Goal: Check status: Check status

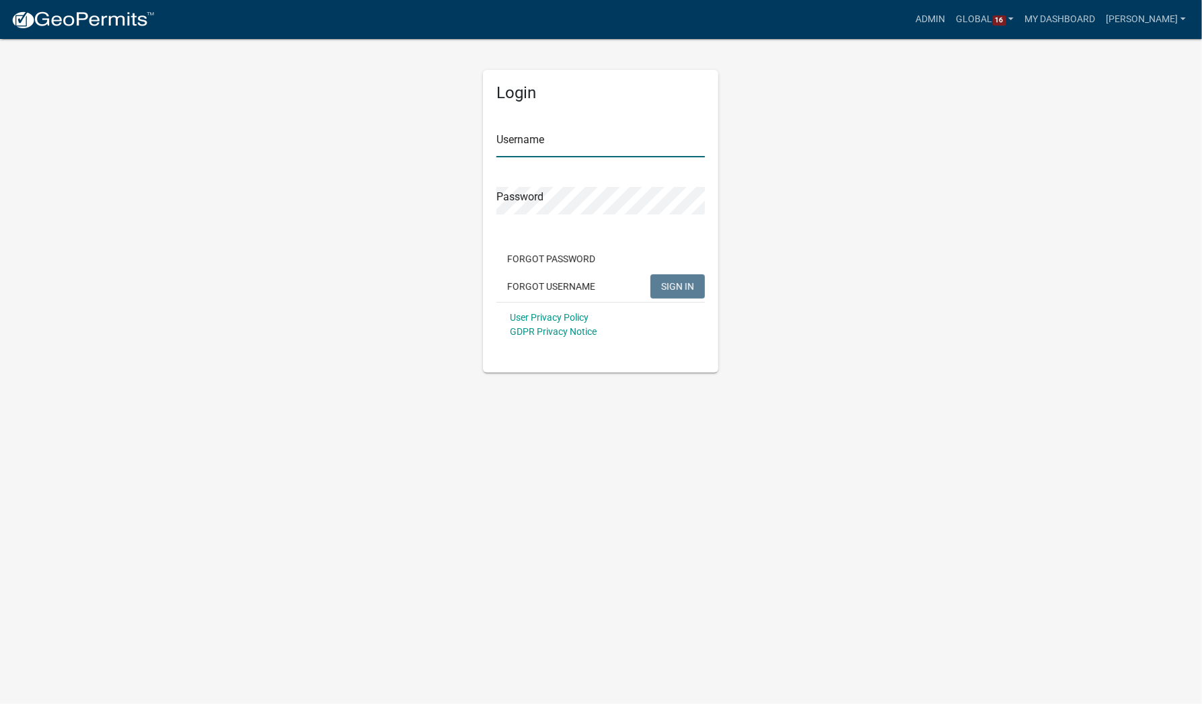
type input "[PERSON_NAME]"
click at [680, 290] on span "SIGN IN" at bounding box center [677, 285] width 33 height 11
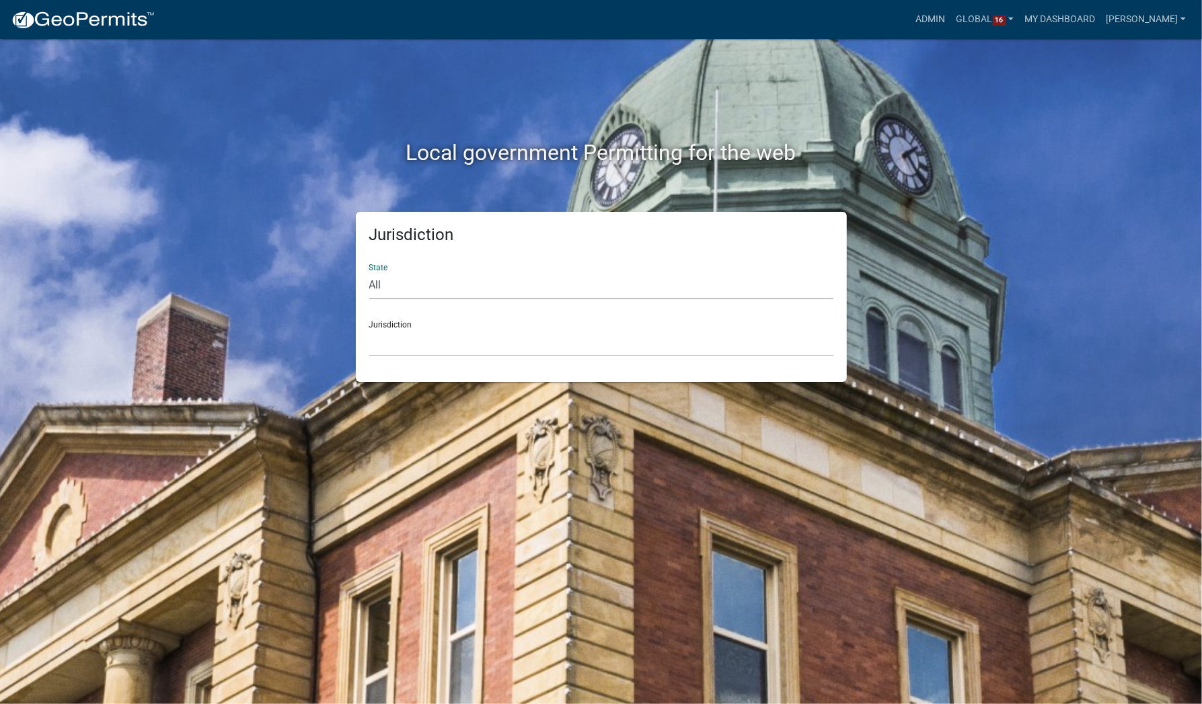
click at [384, 280] on select "All [US_STATE] [US_STATE] [US_STATE] [US_STATE] [US_STATE] [US_STATE] [US_STATE…" at bounding box center [601, 286] width 464 height 28
click at [198, 346] on div "Local government Permitting for the web Jurisdiction State All [US_STATE] [US_S…" at bounding box center [601, 352] width 1202 height 704
click at [404, 328] on div "Jurisdiction [GEOGRAPHIC_DATA], [US_STATE] [GEOGRAPHIC_DATA], [US_STATE][PERSON…" at bounding box center [601, 333] width 464 height 46
click at [406, 336] on select "[GEOGRAPHIC_DATA], [US_STATE] [GEOGRAPHIC_DATA], [US_STATE][PERSON_NAME][GEOGRA…" at bounding box center [601, 343] width 464 height 28
click at [468, 340] on select "[GEOGRAPHIC_DATA], [US_STATE] [GEOGRAPHIC_DATA], [US_STATE][PERSON_NAME][GEOGRA…" at bounding box center [601, 343] width 464 height 28
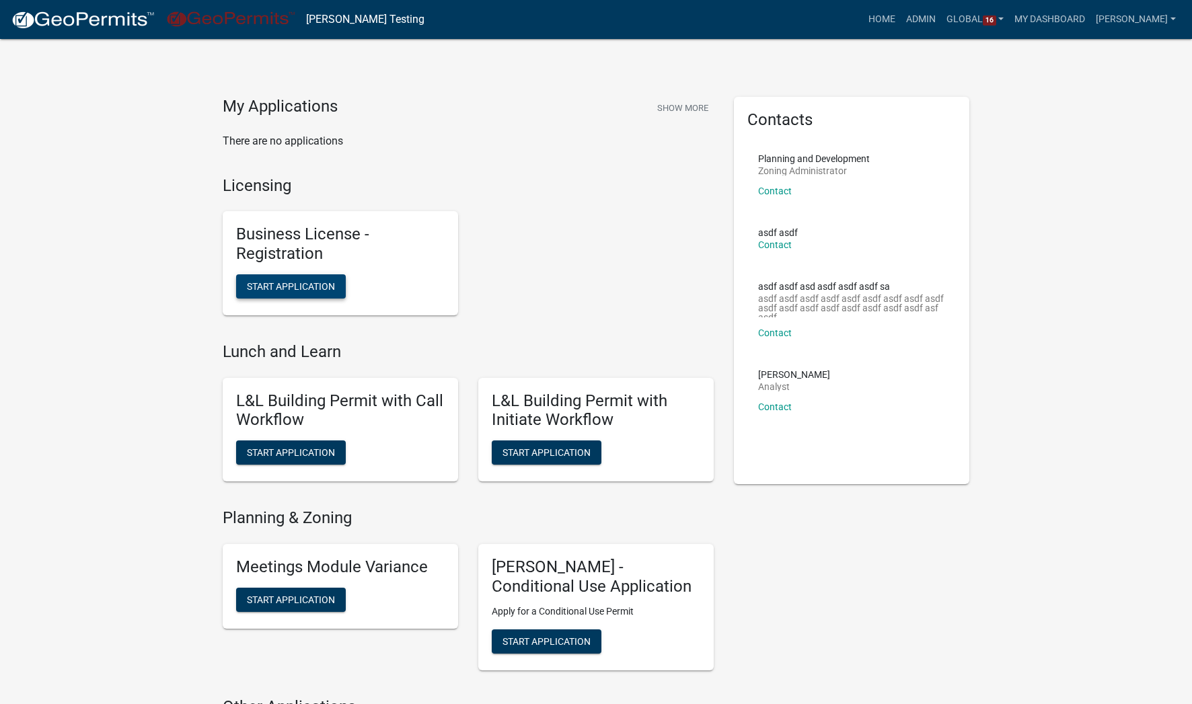
click at [319, 282] on span "Start Application" at bounding box center [291, 285] width 88 height 11
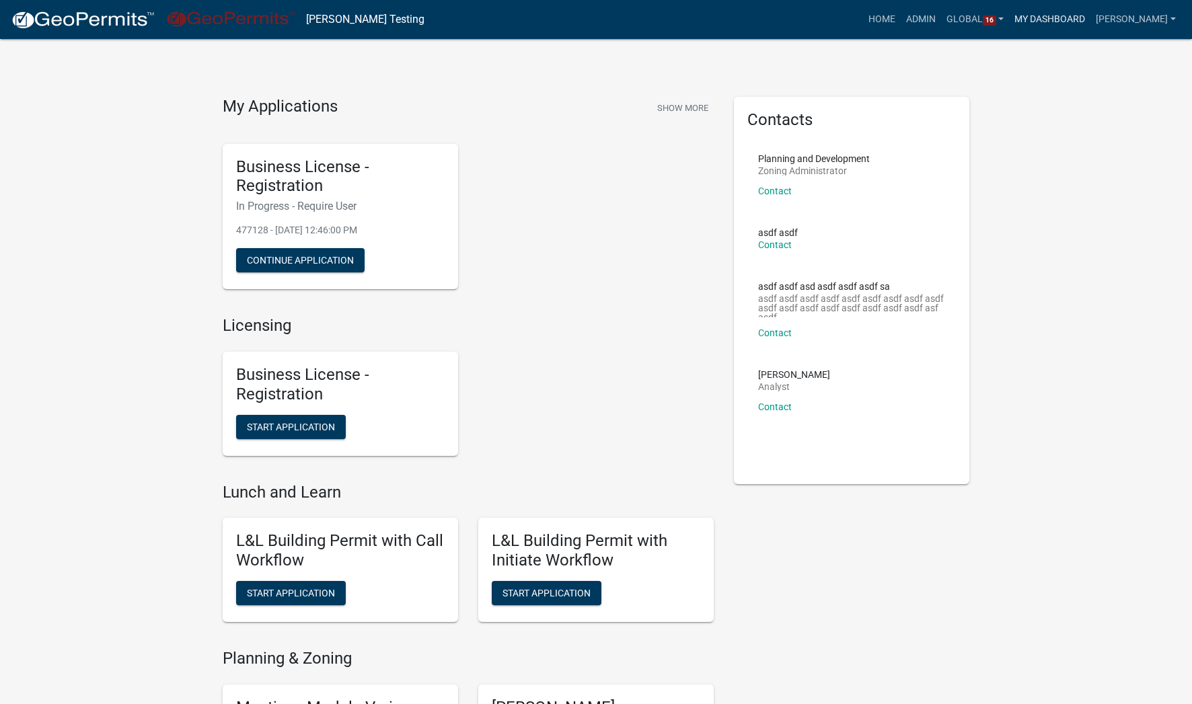
click at [1061, 20] on link "My Dashboard" at bounding box center [1049, 20] width 81 height 26
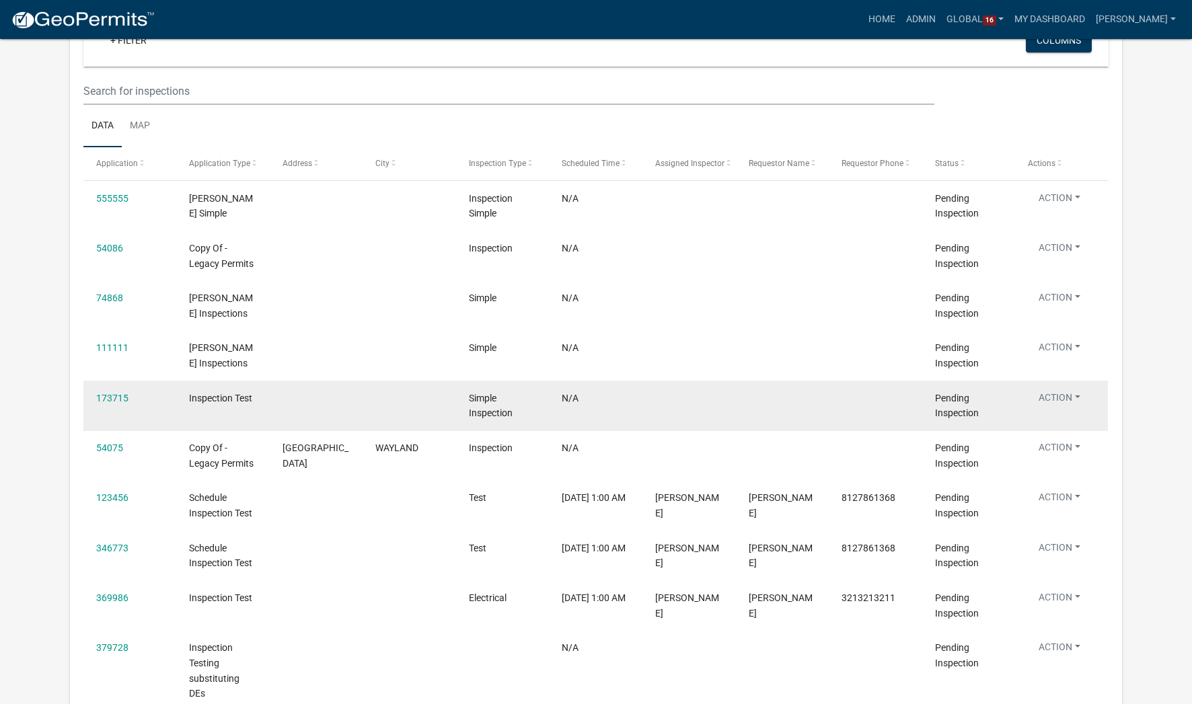
scroll to position [2320, 0]
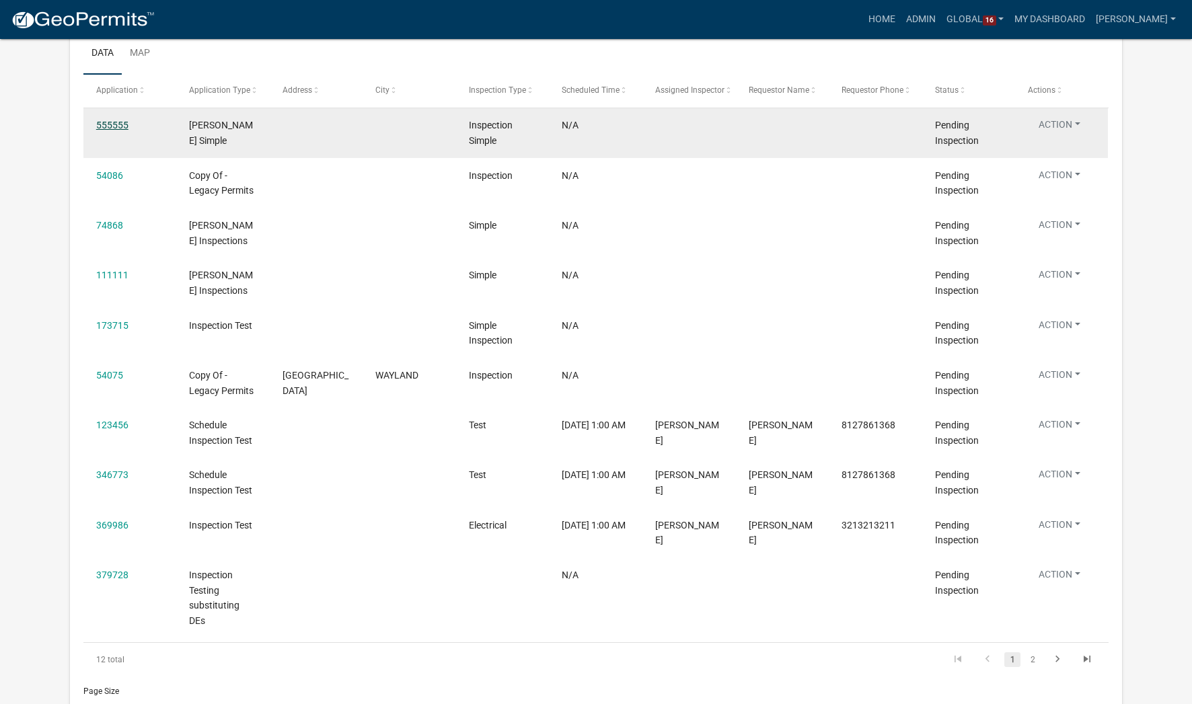
click at [109, 130] on link "555555" at bounding box center [112, 125] width 32 height 11
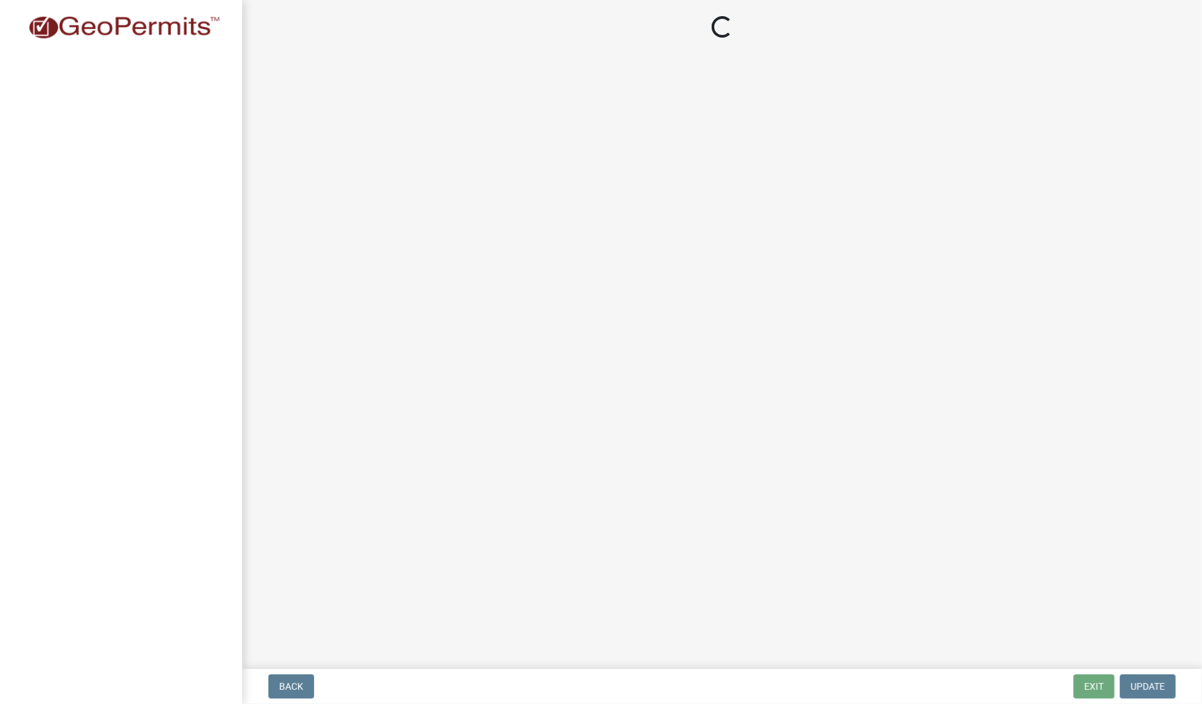
select select "3c573fcd-2085-45a9-b199-41a03a158af2"
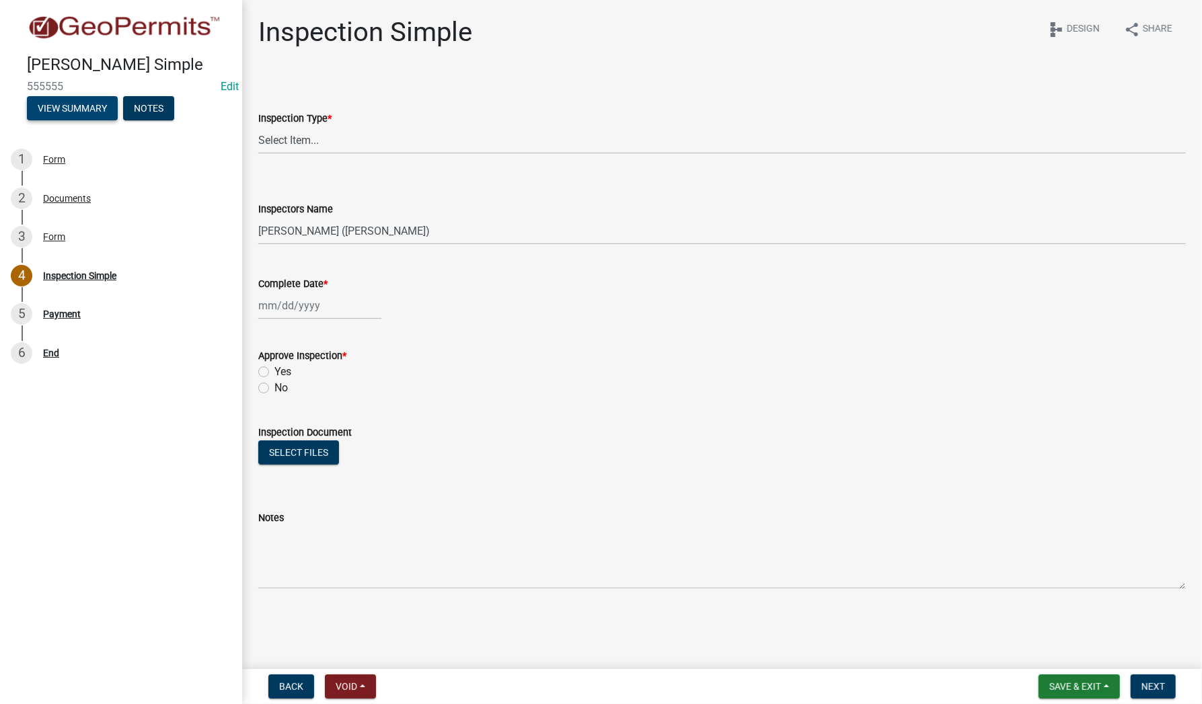
click at [69, 108] on button "View Summary" at bounding box center [72, 108] width 91 height 24
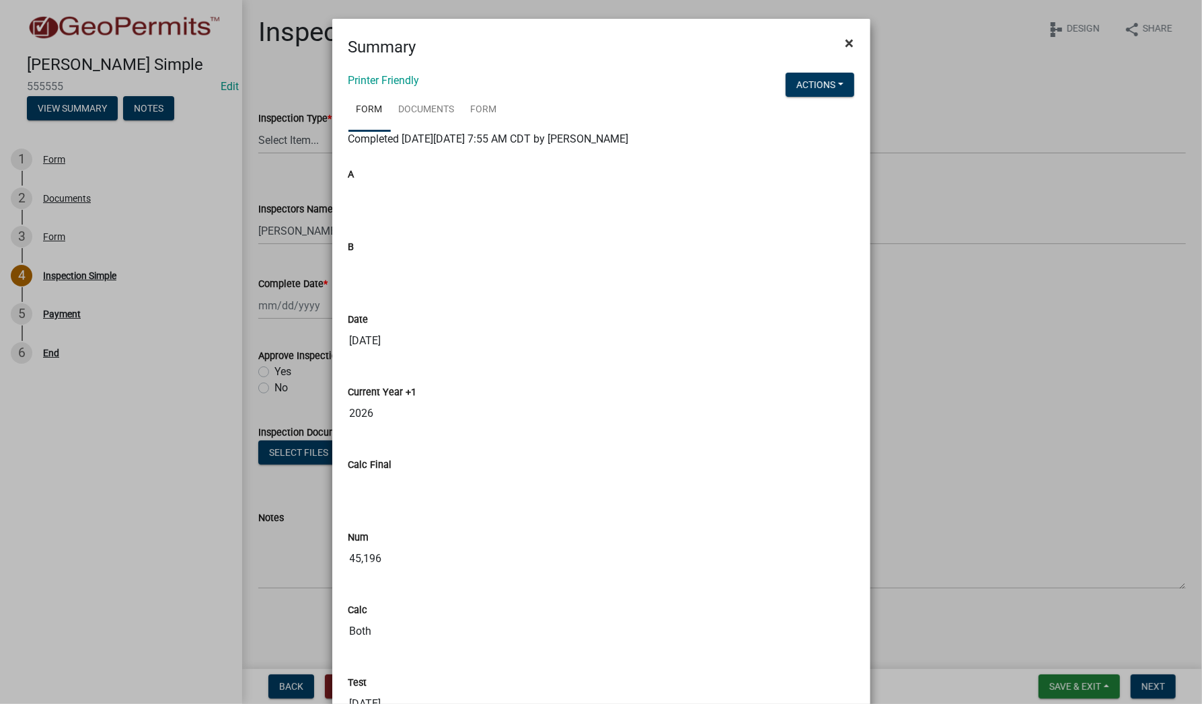
click at [847, 45] on span "×" at bounding box center [849, 43] width 9 height 19
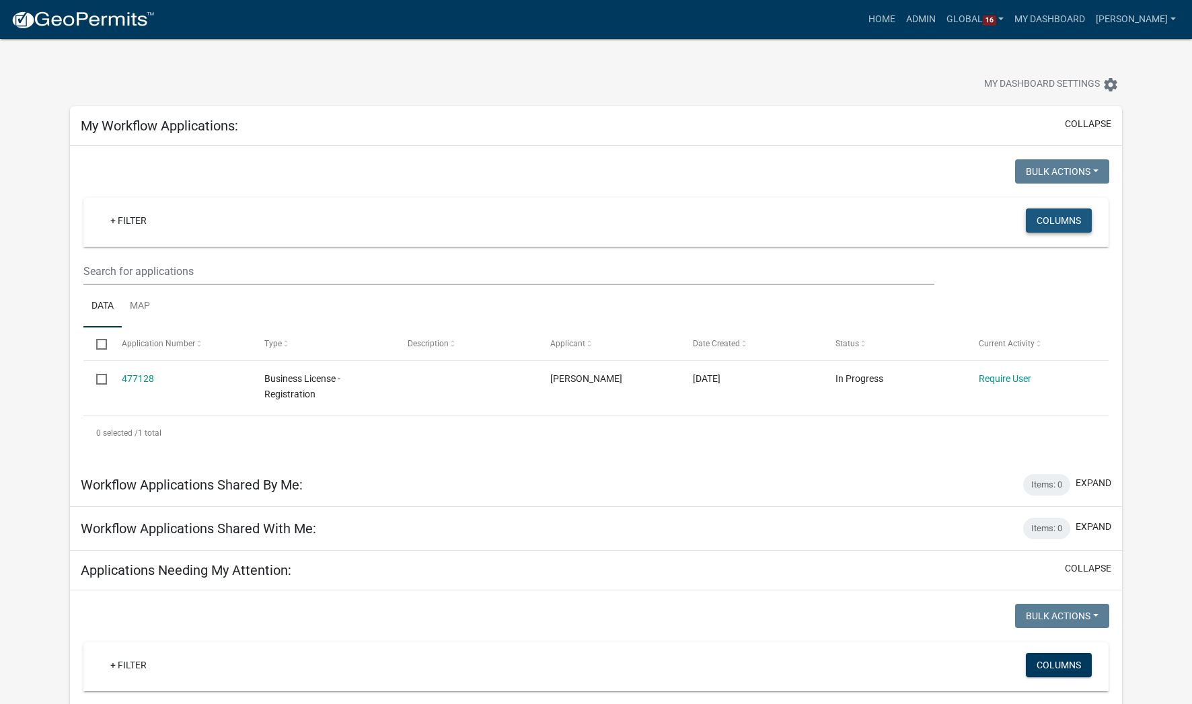
click at [1057, 230] on button "Columns" at bounding box center [1059, 220] width 66 height 24
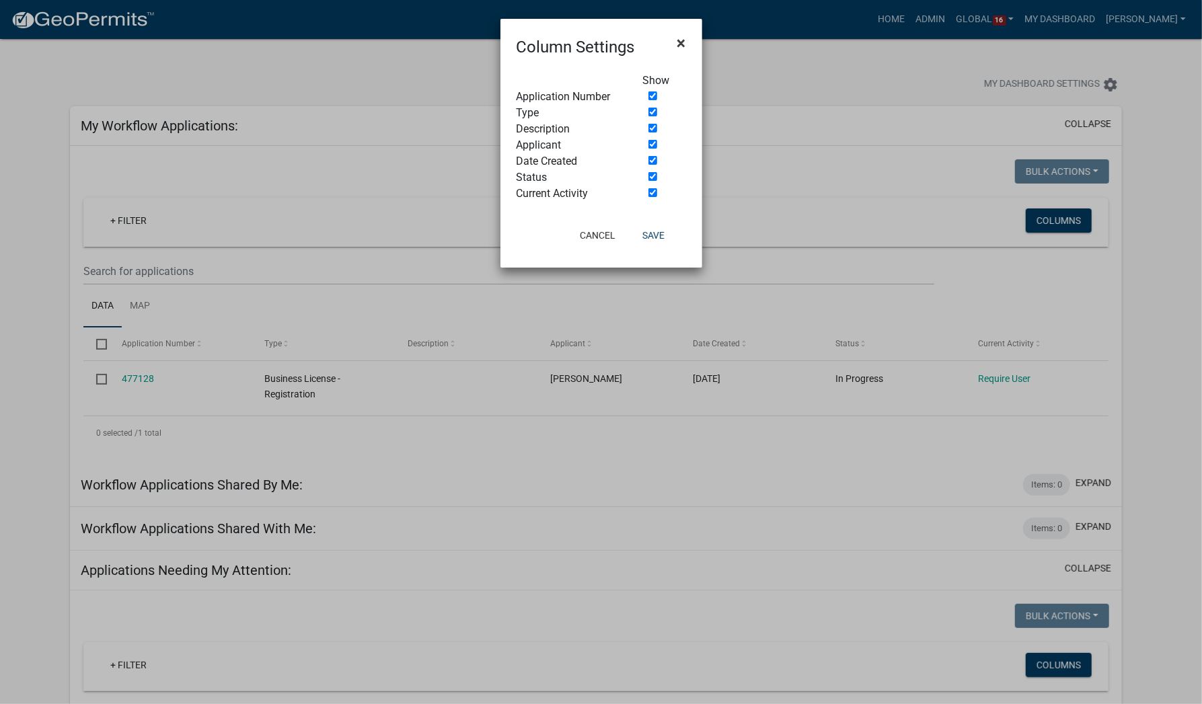
click at [683, 46] on span "×" at bounding box center [681, 43] width 9 height 19
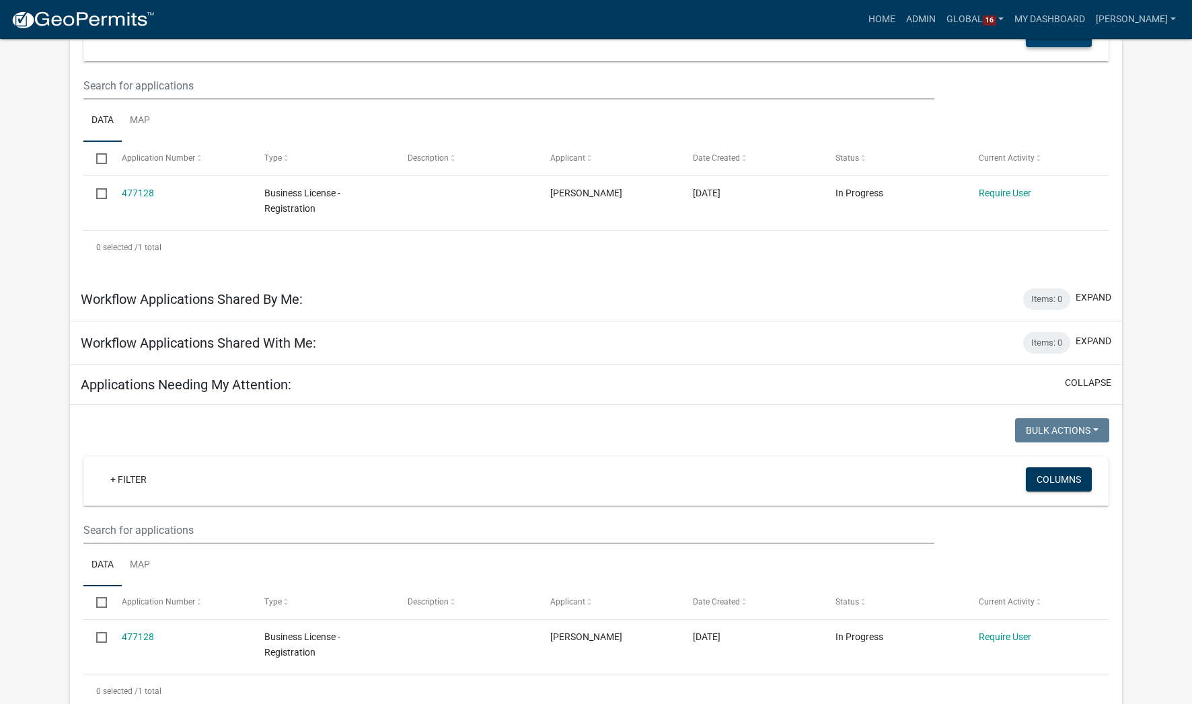
scroll to position [269, 0]
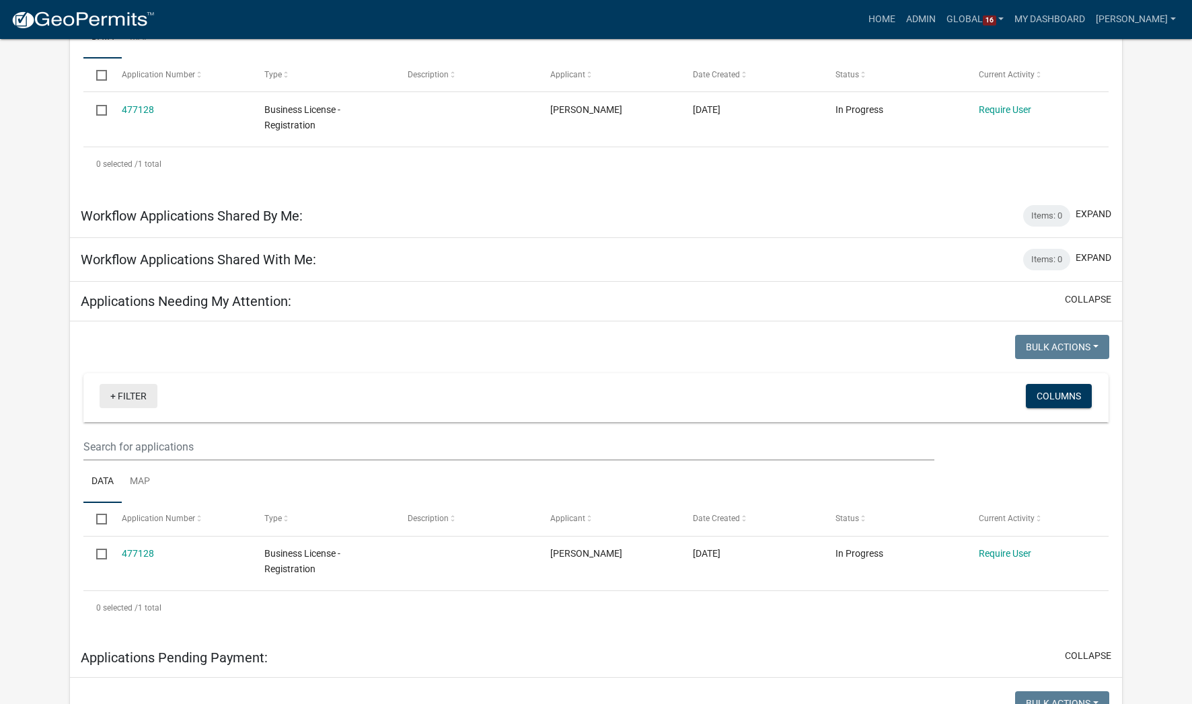
click at [124, 399] on link "+ Filter" at bounding box center [129, 396] width 58 height 24
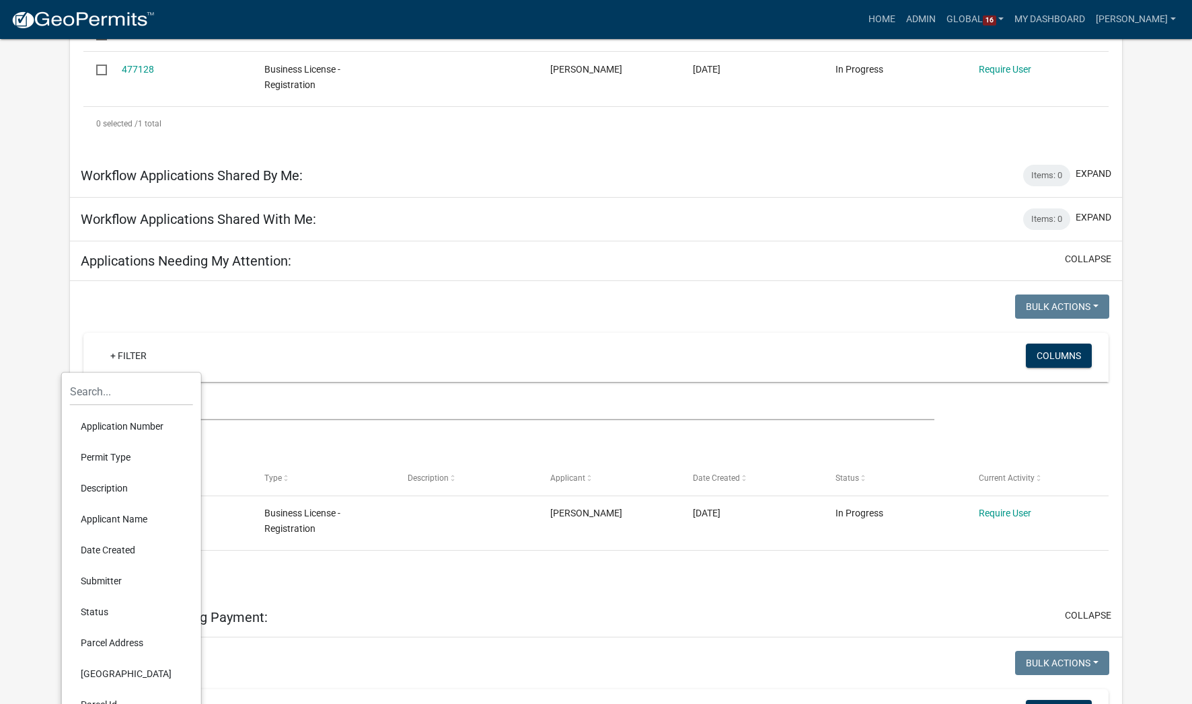
scroll to position [336, 0]
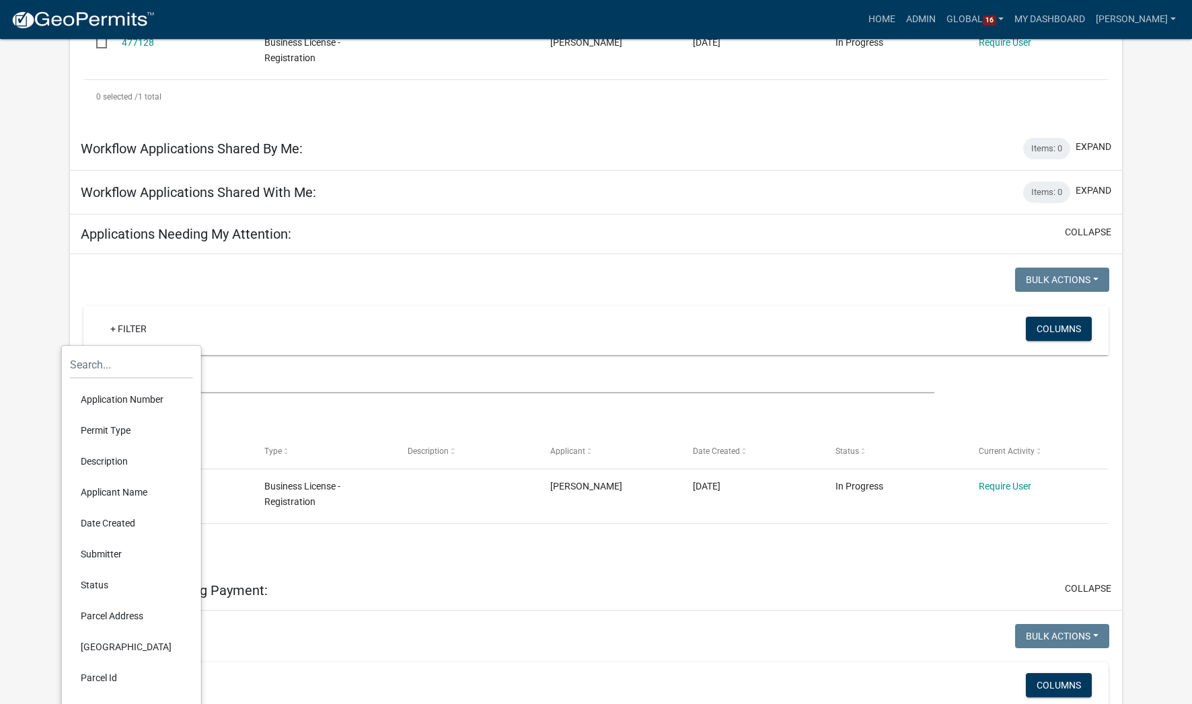
click at [116, 436] on li "Permit Type" at bounding box center [131, 430] width 123 height 31
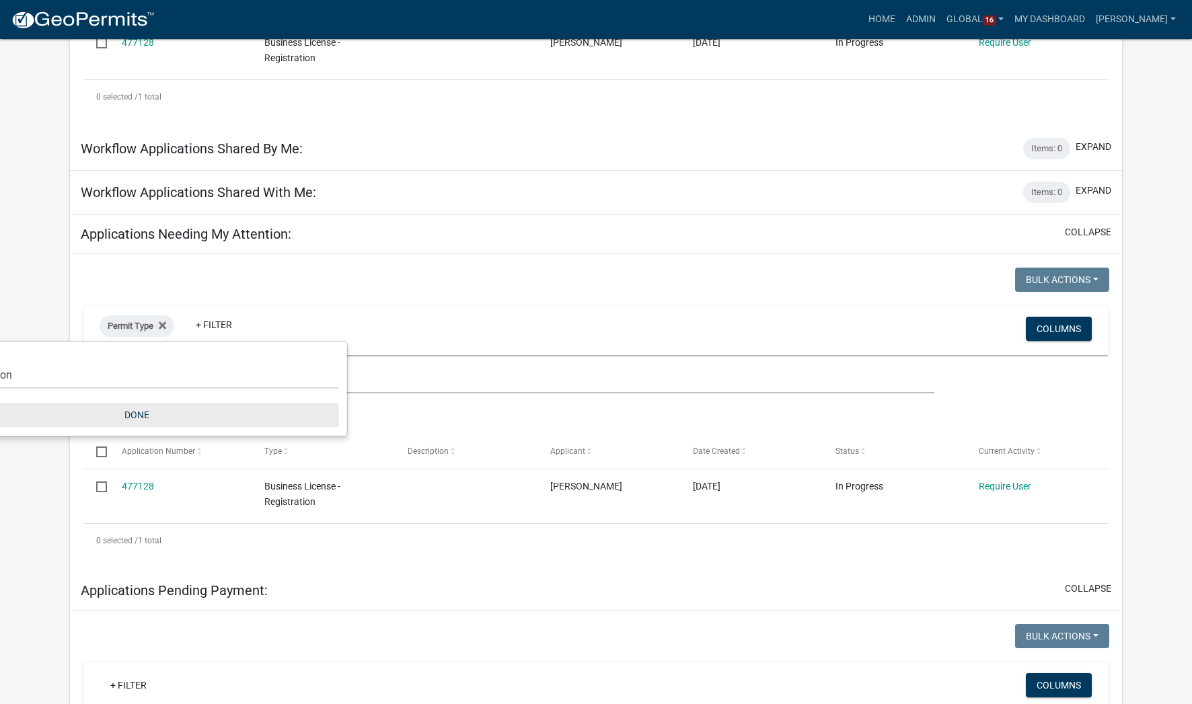
click at [133, 412] on button "Done" at bounding box center [137, 415] width 404 height 24
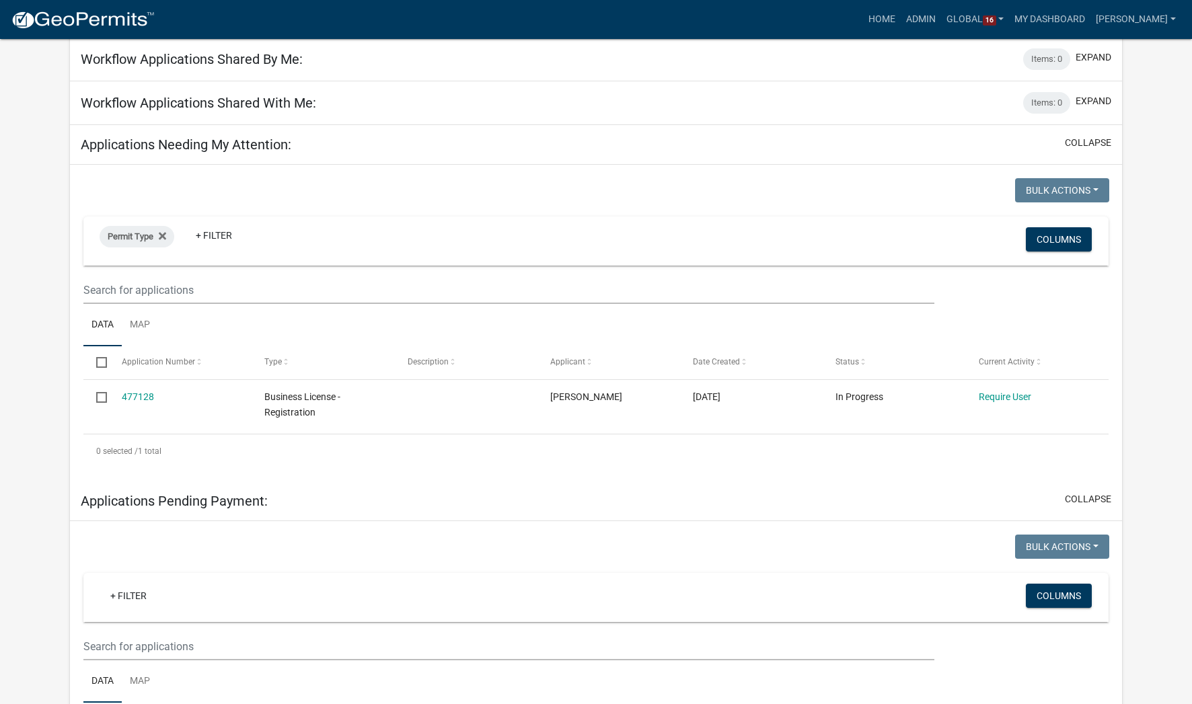
scroll to position [471, 0]
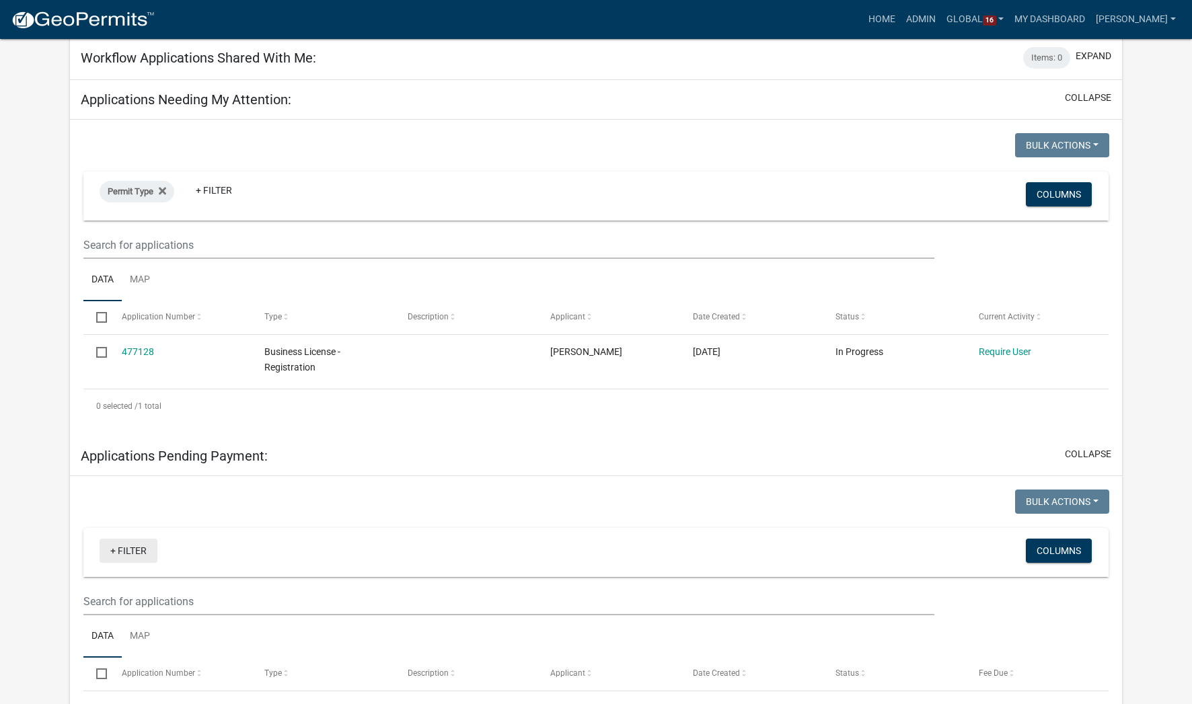
click at [130, 552] on link "+ Filter" at bounding box center [129, 551] width 58 height 24
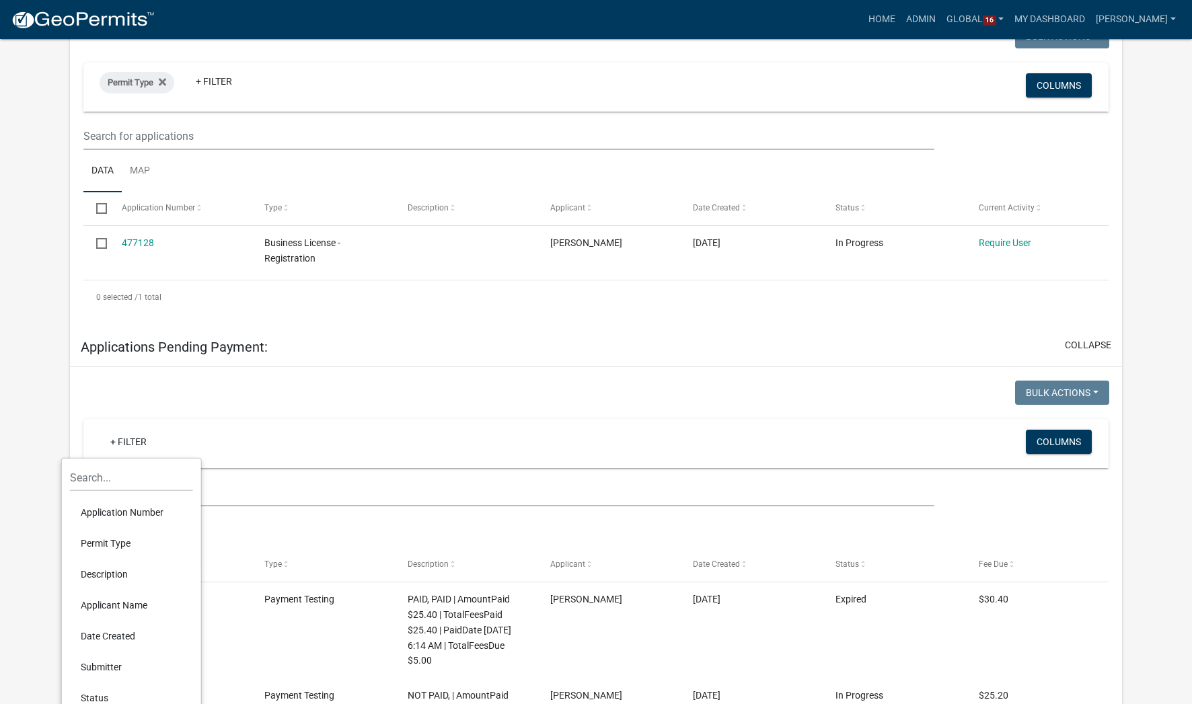
scroll to position [538, 0]
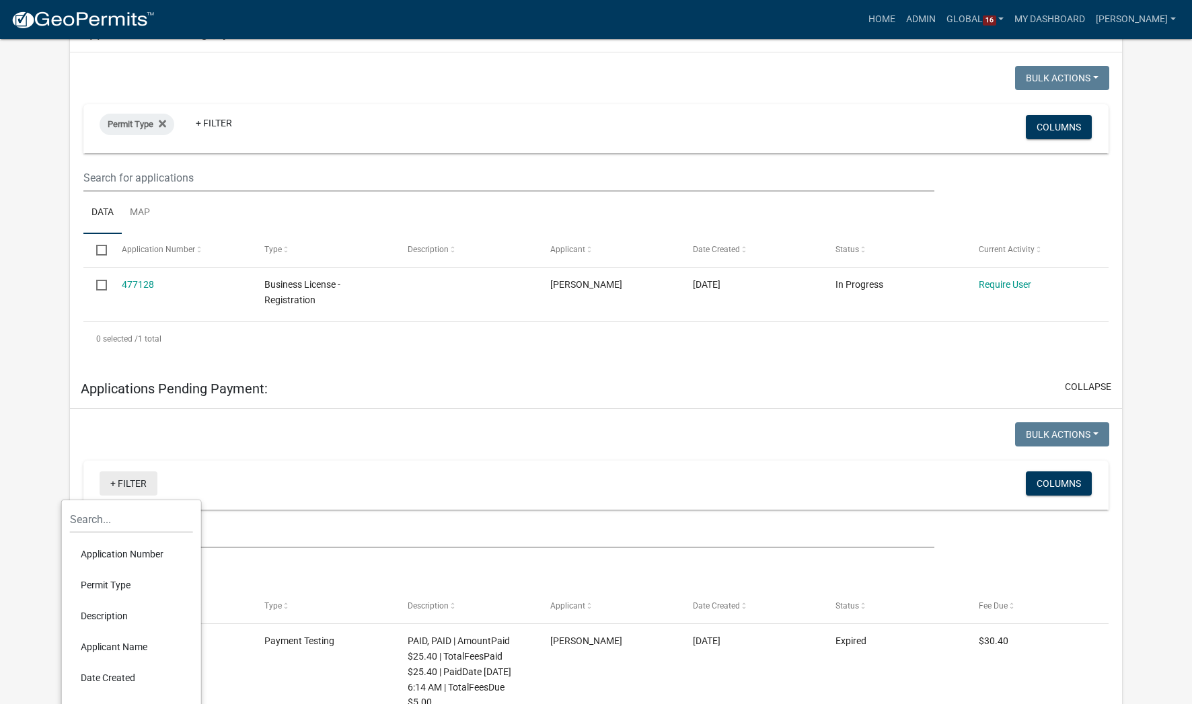
click at [129, 482] on link "+ Filter" at bounding box center [129, 483] width 58 height 24
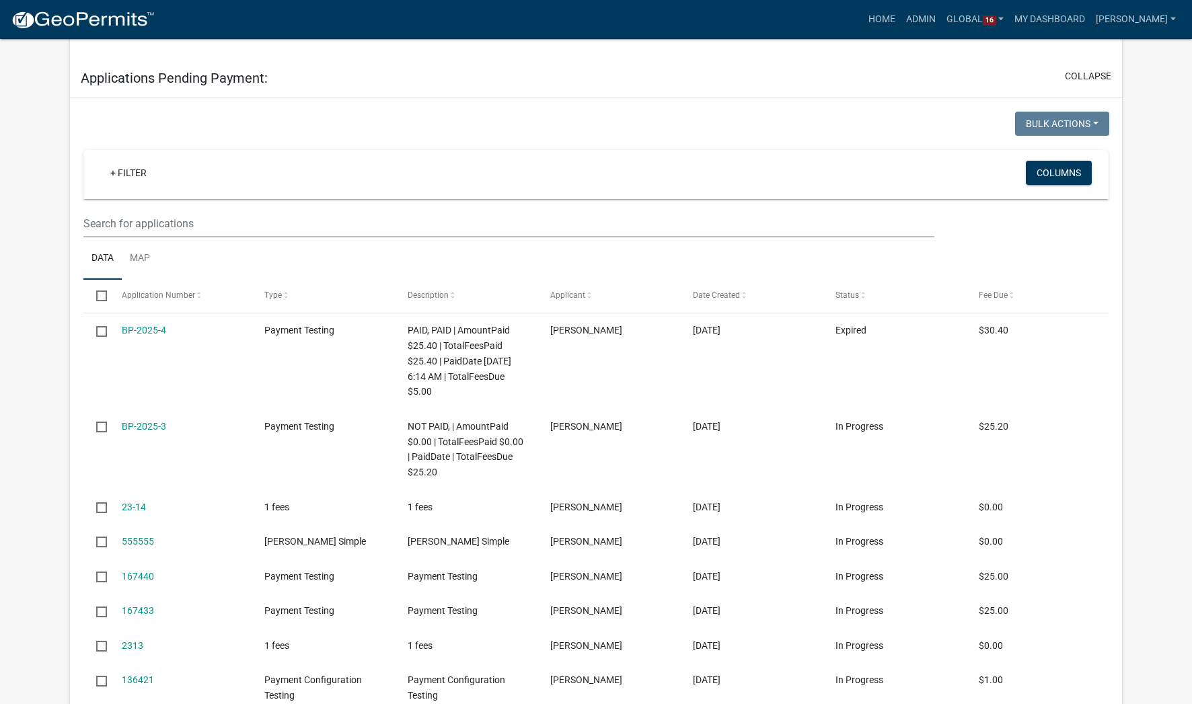
scroll to position [942, 0]
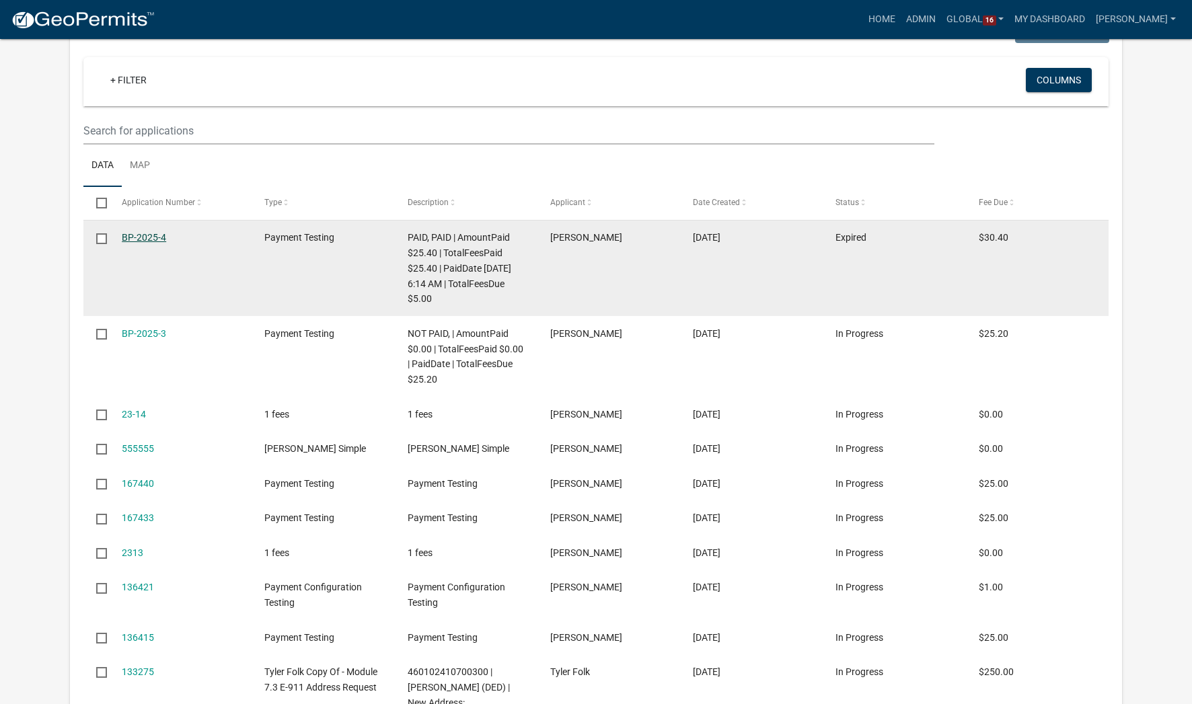
click at [140, 232] on link "BP-2025-4" at bounding box center [144, 237] width 44 height 11
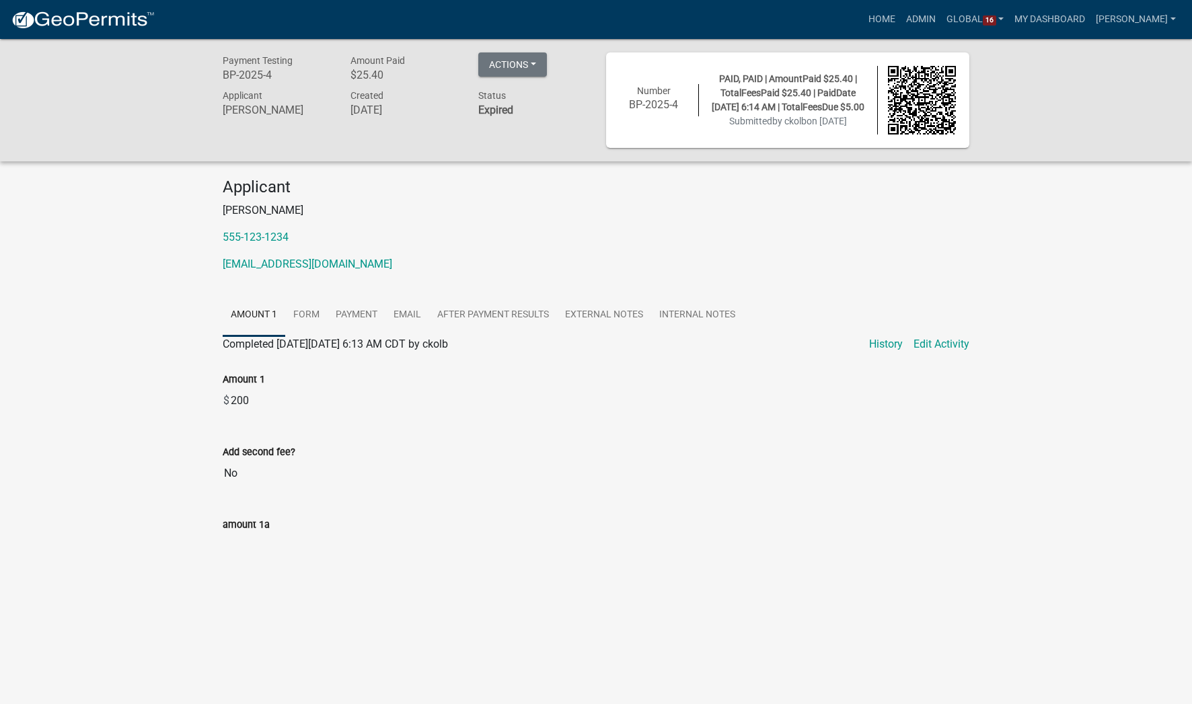
scroll to position [39, 0]
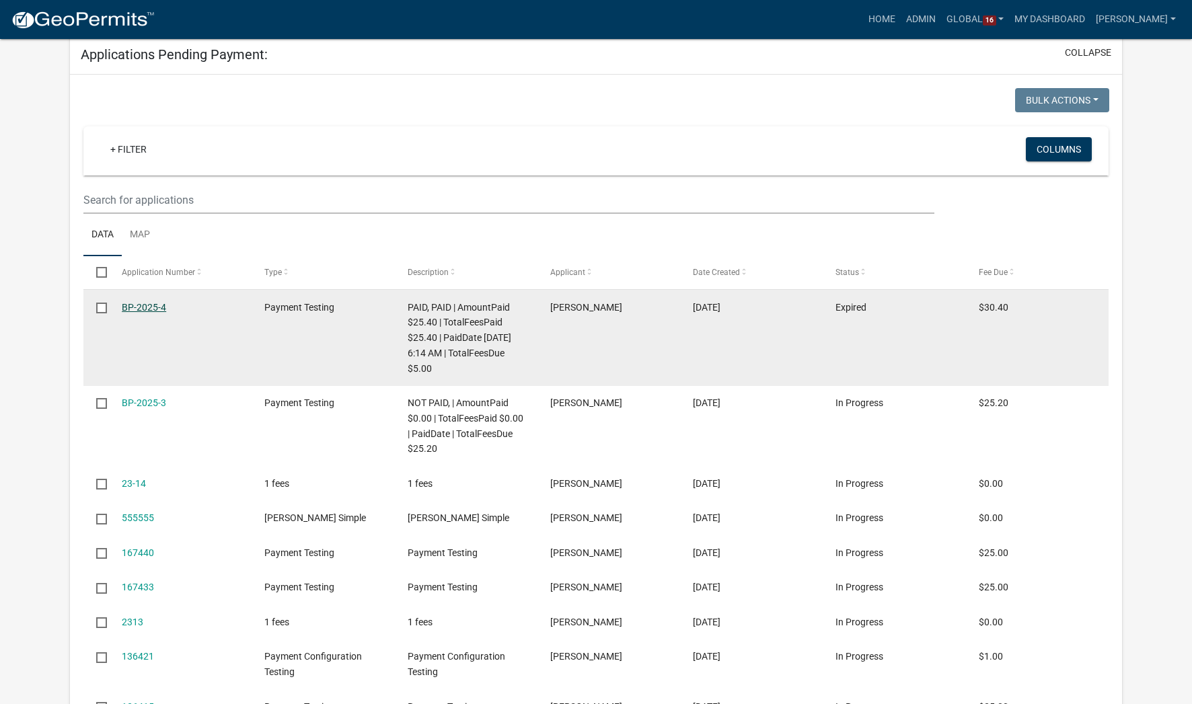
scroll to position [946, 0]
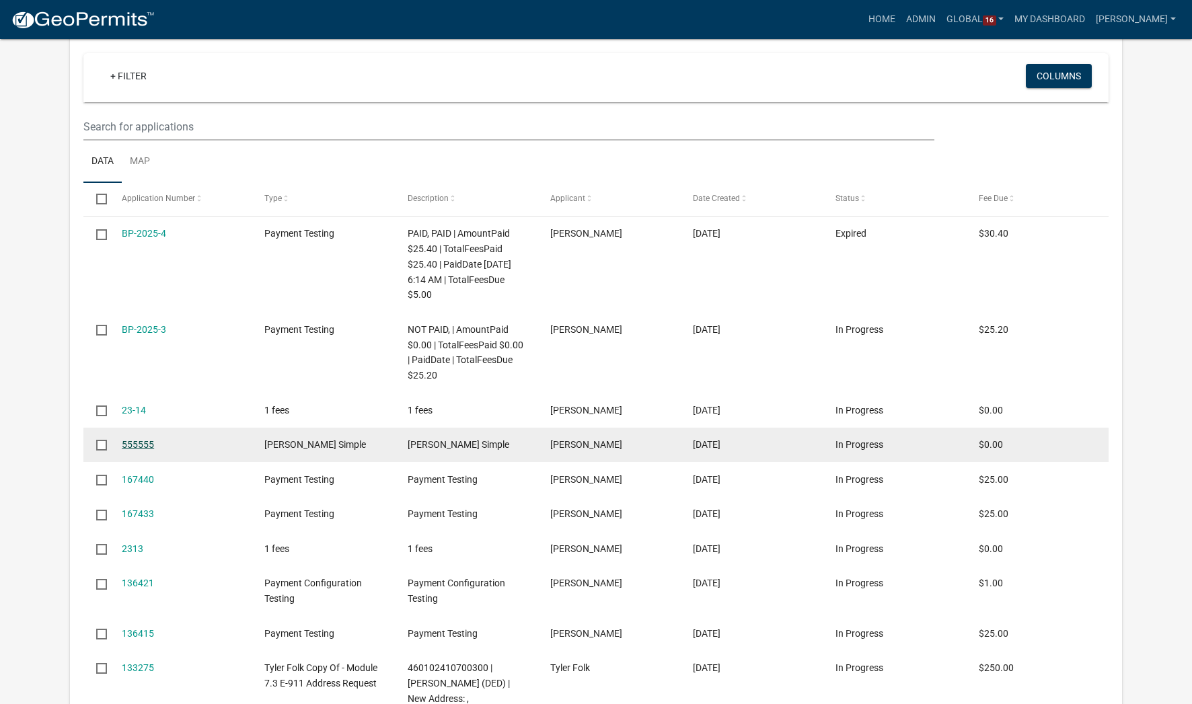
click at [141, 442] on link "555555" at bounding box center [138, 444] width 32 height 11
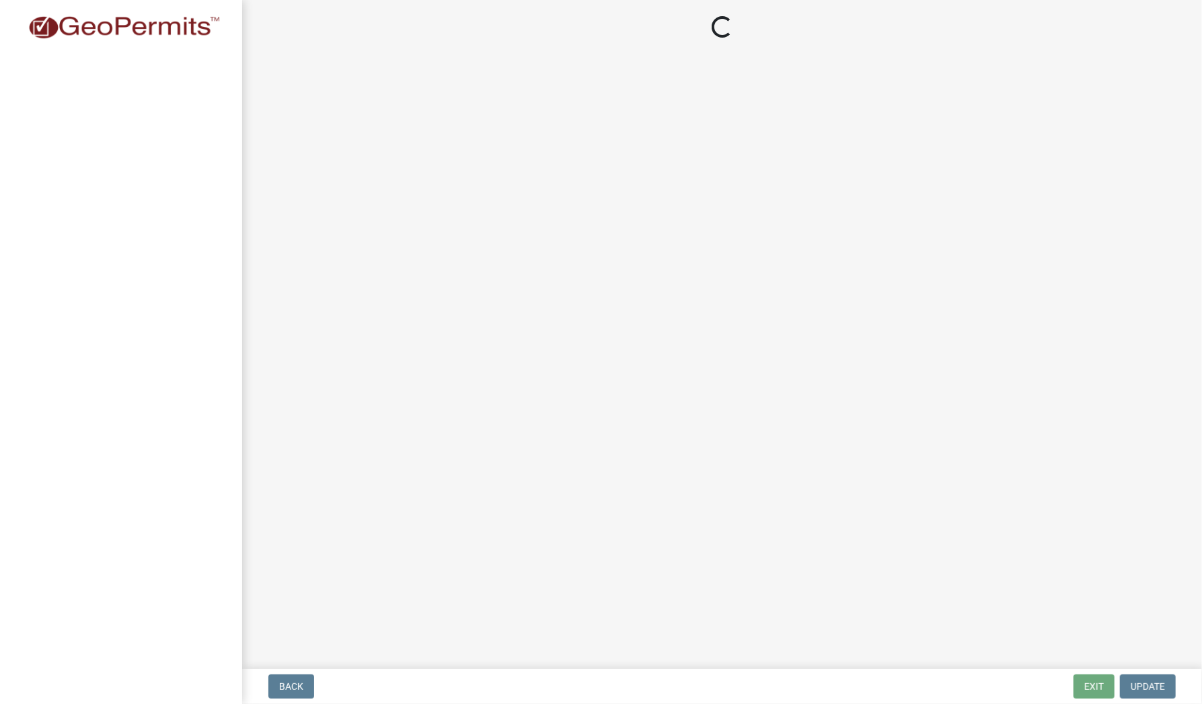
select select "3c573fcd-2085-45a9-b199-41a03a158af2"
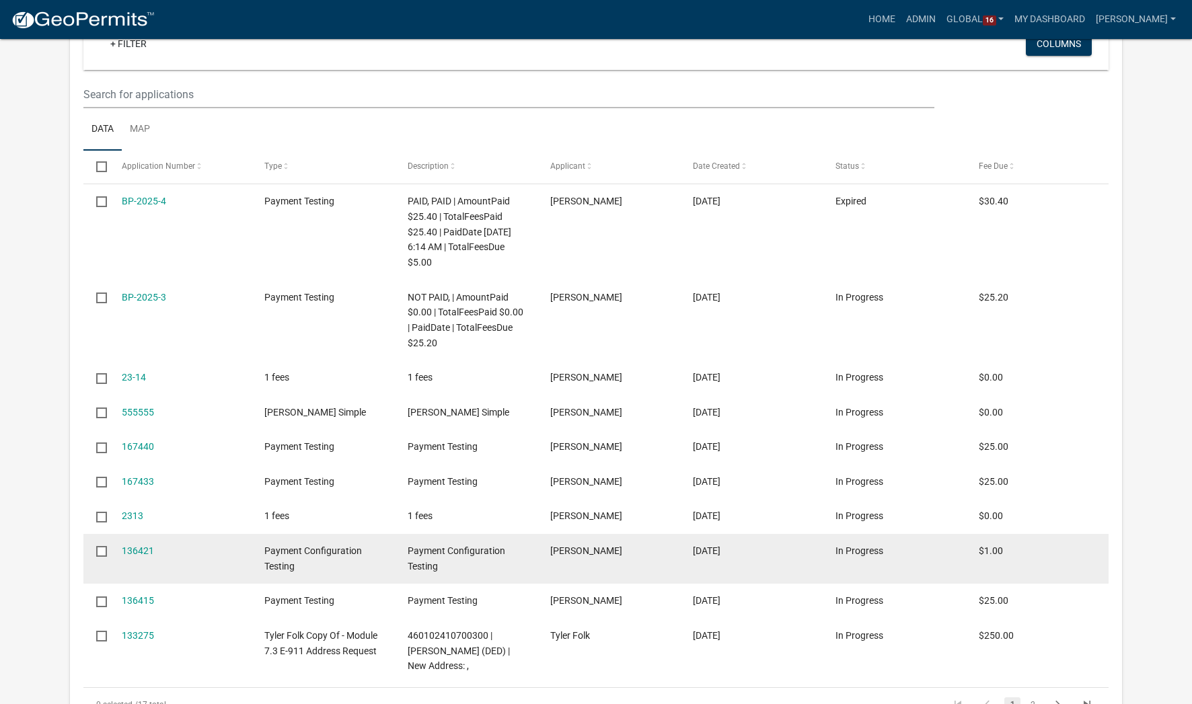
scroll to position [673, 0]
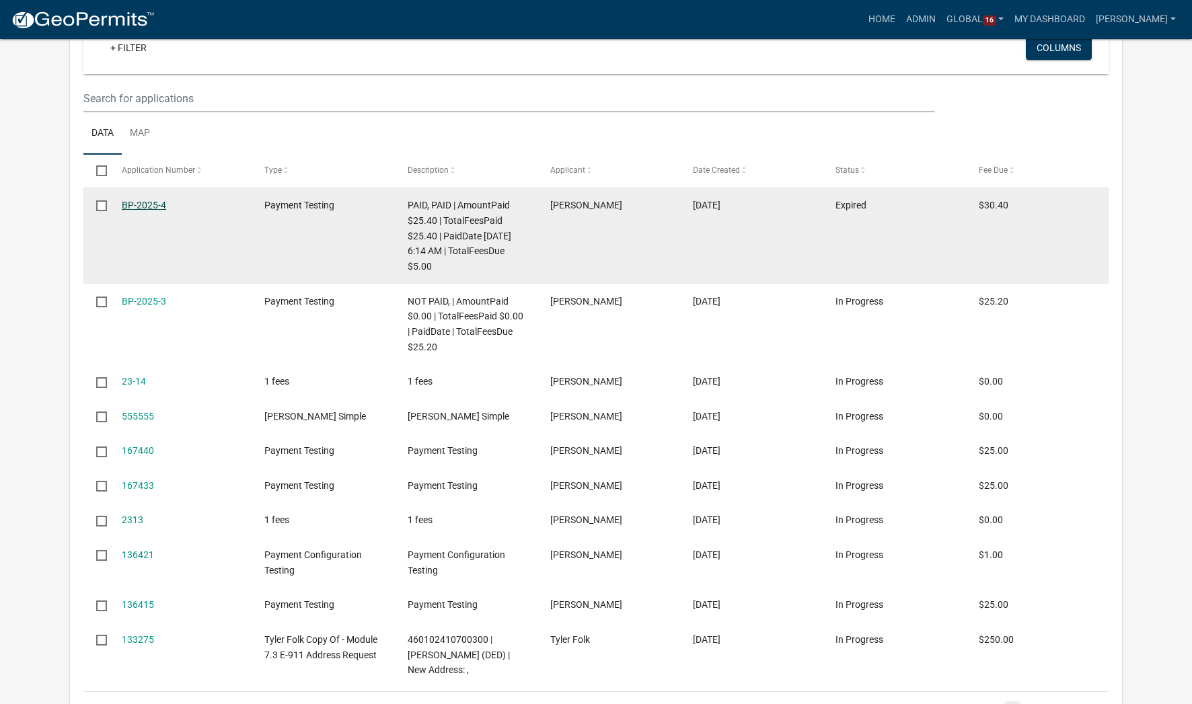
click at [128, 204] on link "BP-2025-4" at bounding box center [144, 205] width 44 height 11
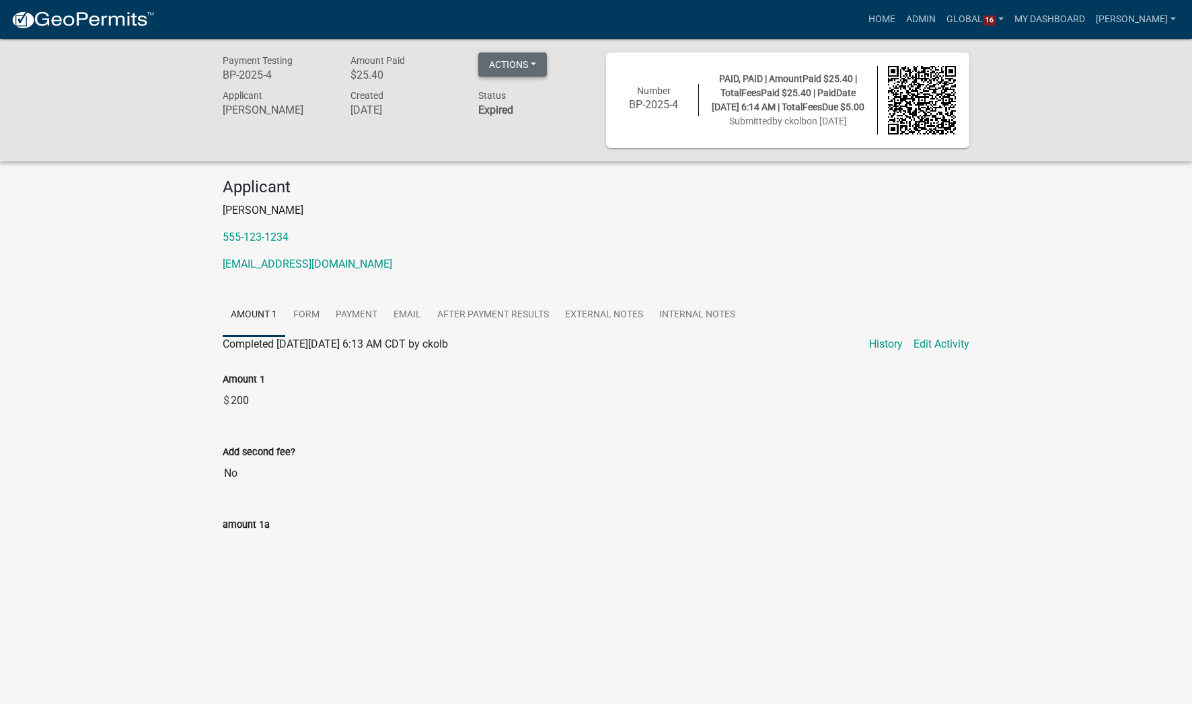
click at [536, 57] on button "Actions" at bounding box center [512, 64] width 69 height 24
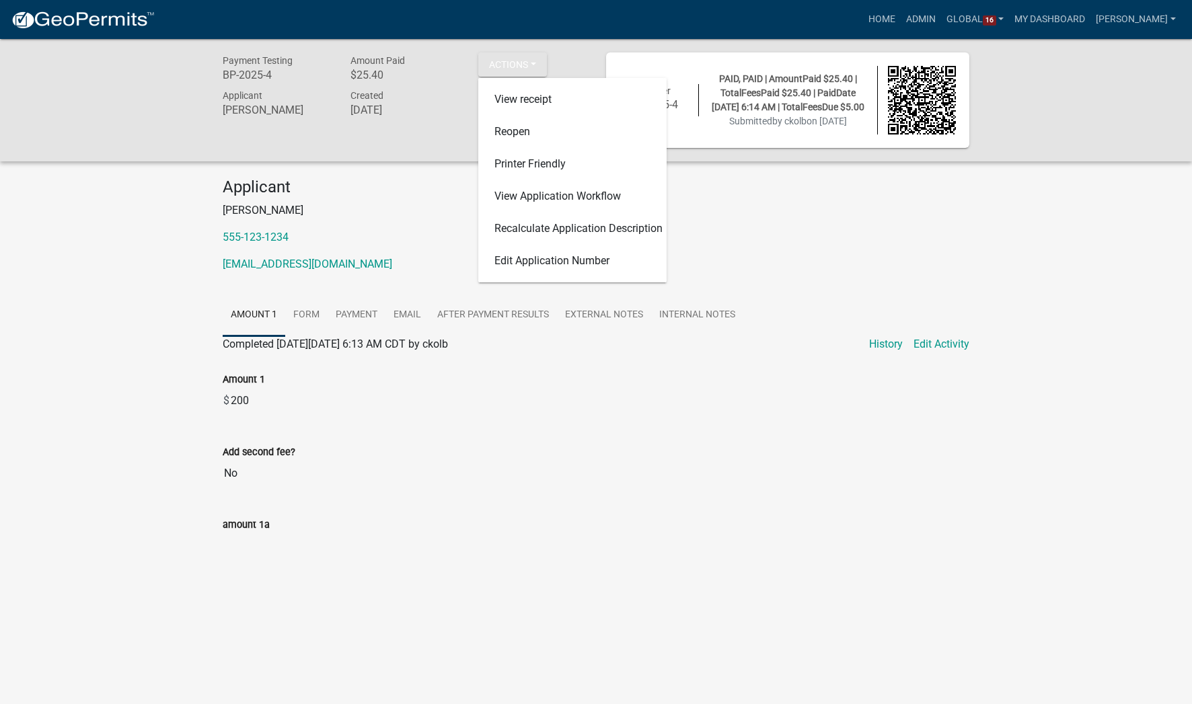
click at [140, 198] on div "Payment Testing BP-2025-4 Amount Paid $25.40 Actions View receipt Reopen Printe…" at bounding box center [596, 324] width 1192 height 571
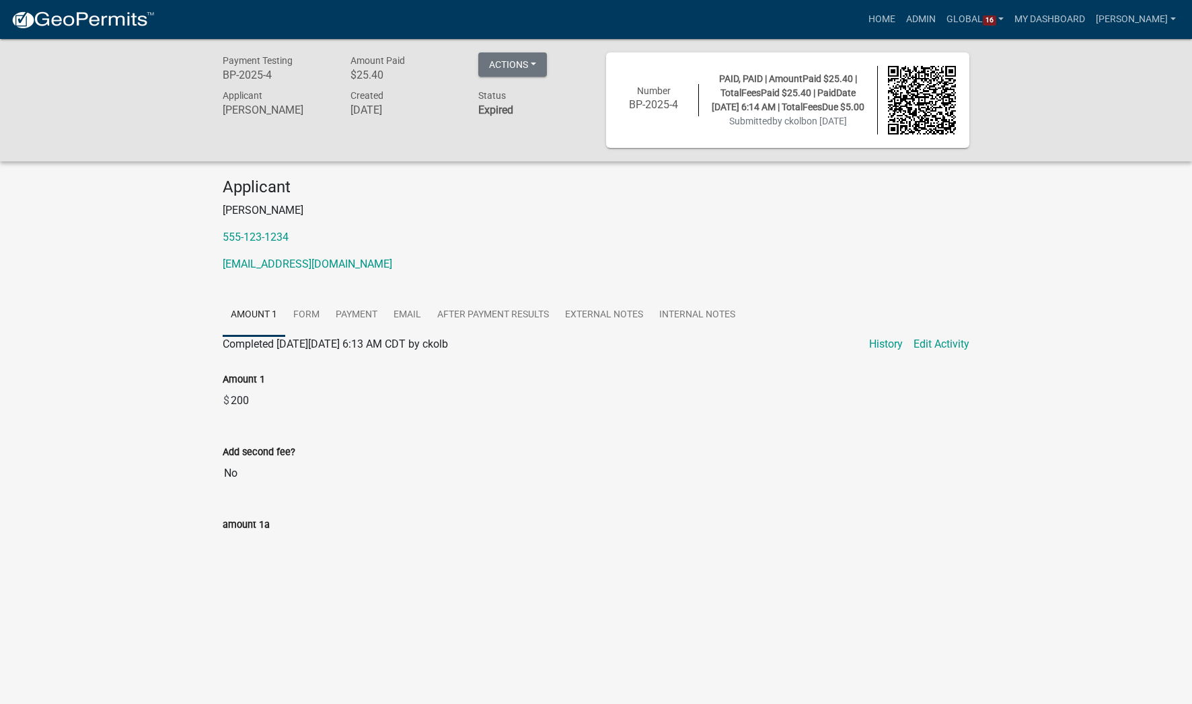
scroll to position [39, 0]
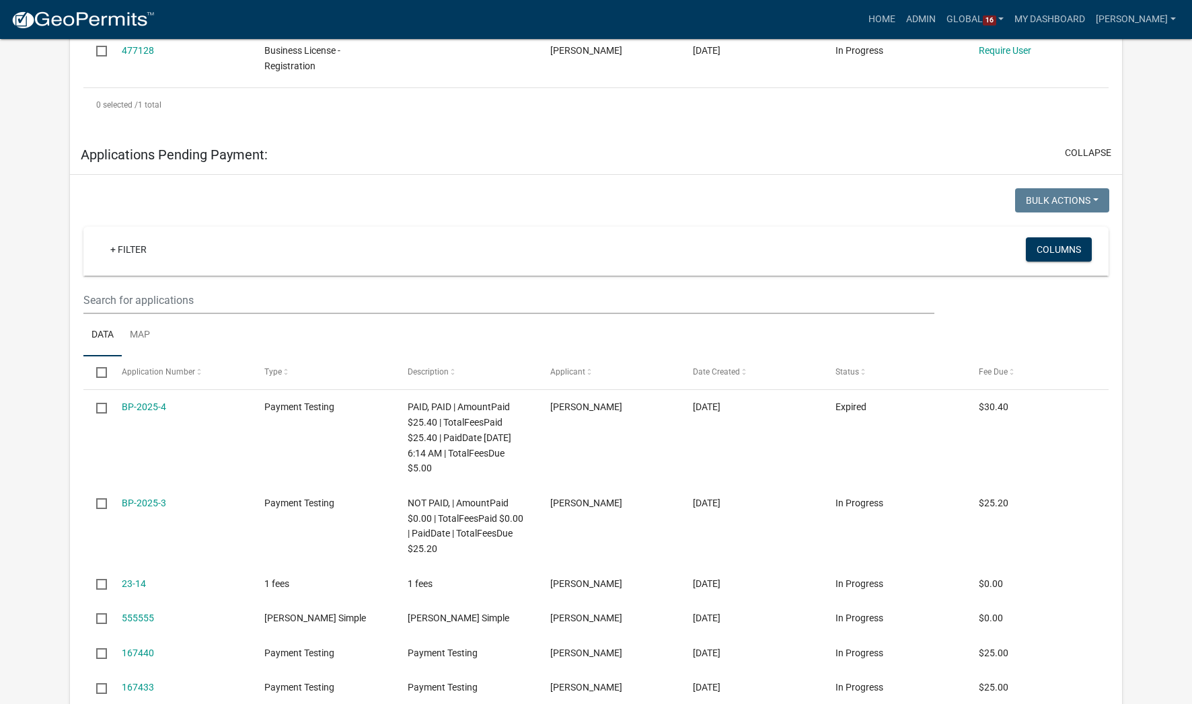
scroll to position [874, 0]
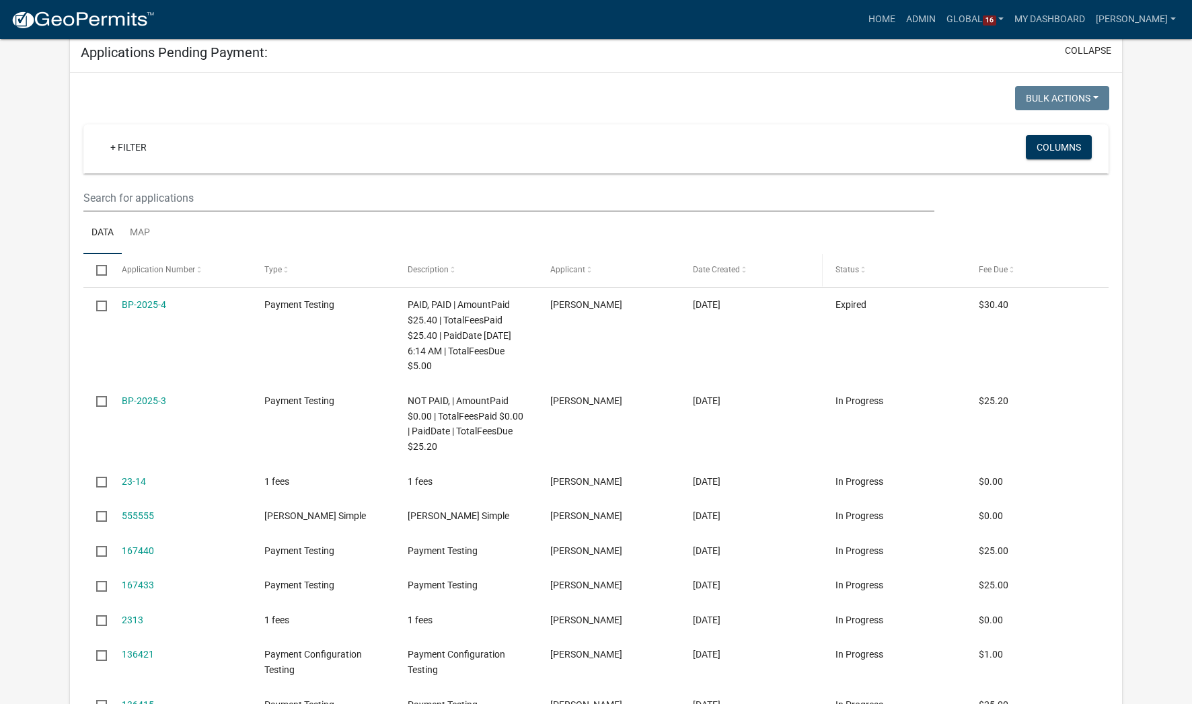
click at [744, 269] on span at bounding box center [744, 270] width 8 height 9
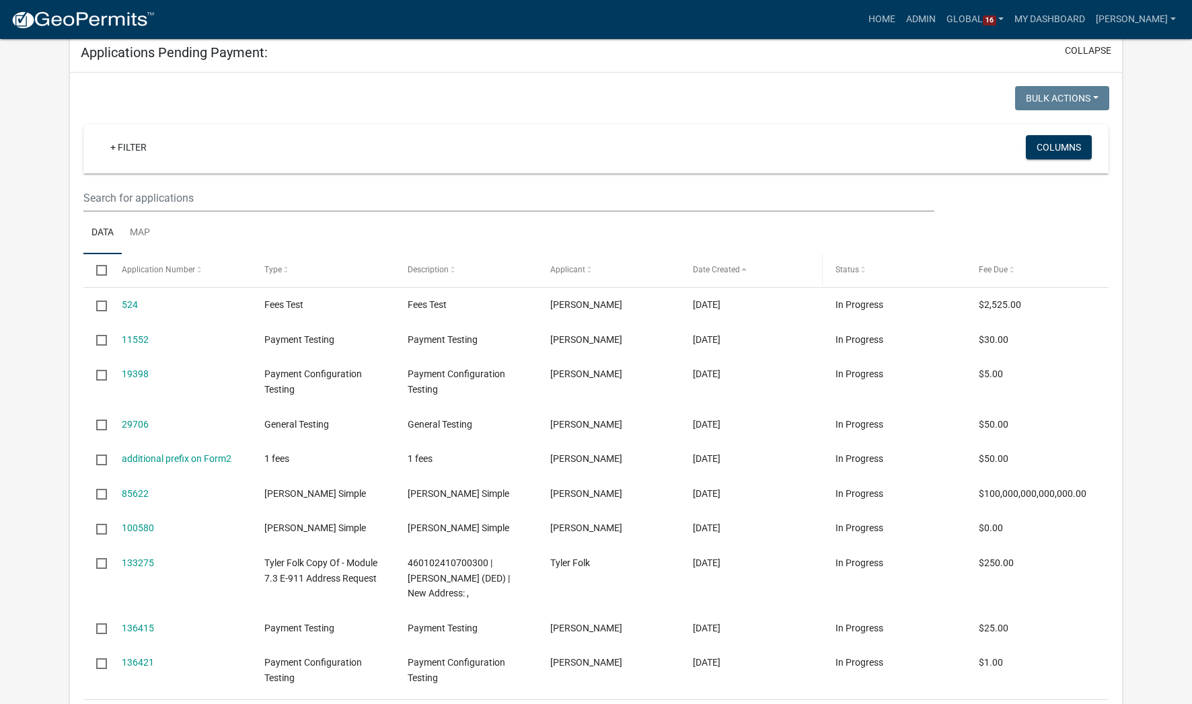
click at [744, 269] on span at bounding box center [744, 270] width 8 height 9
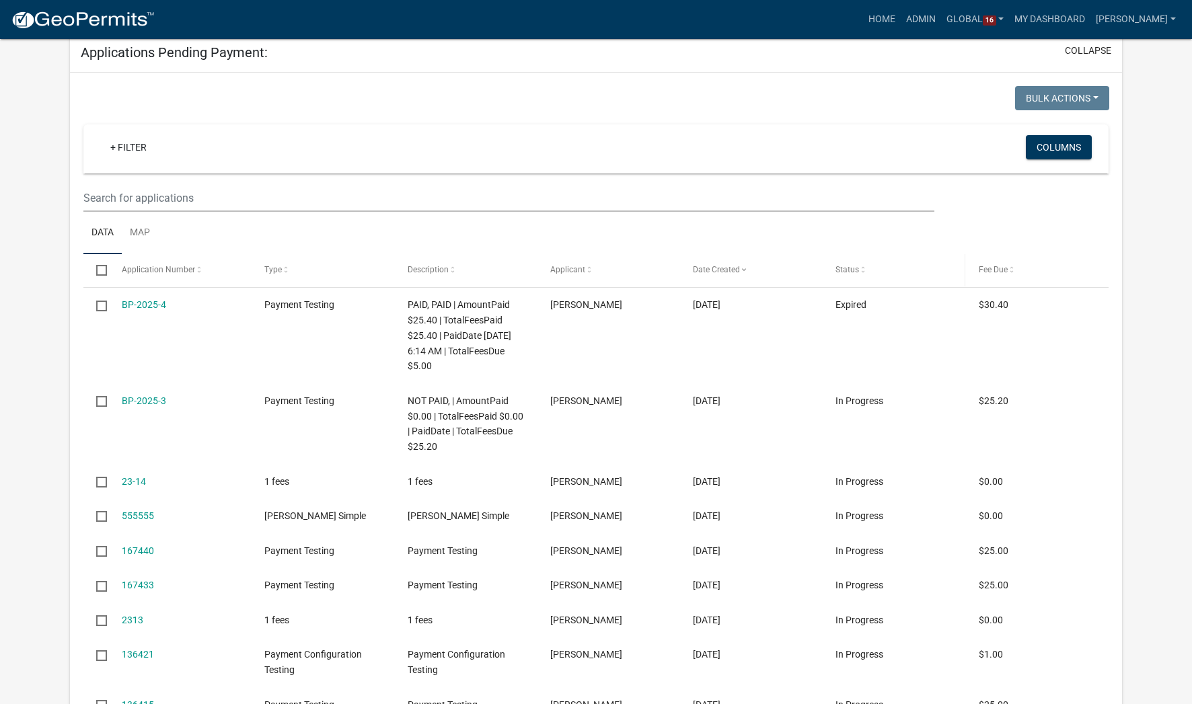
click at [865, 270] on span at bounding box center [863, 270] width 8 height 9
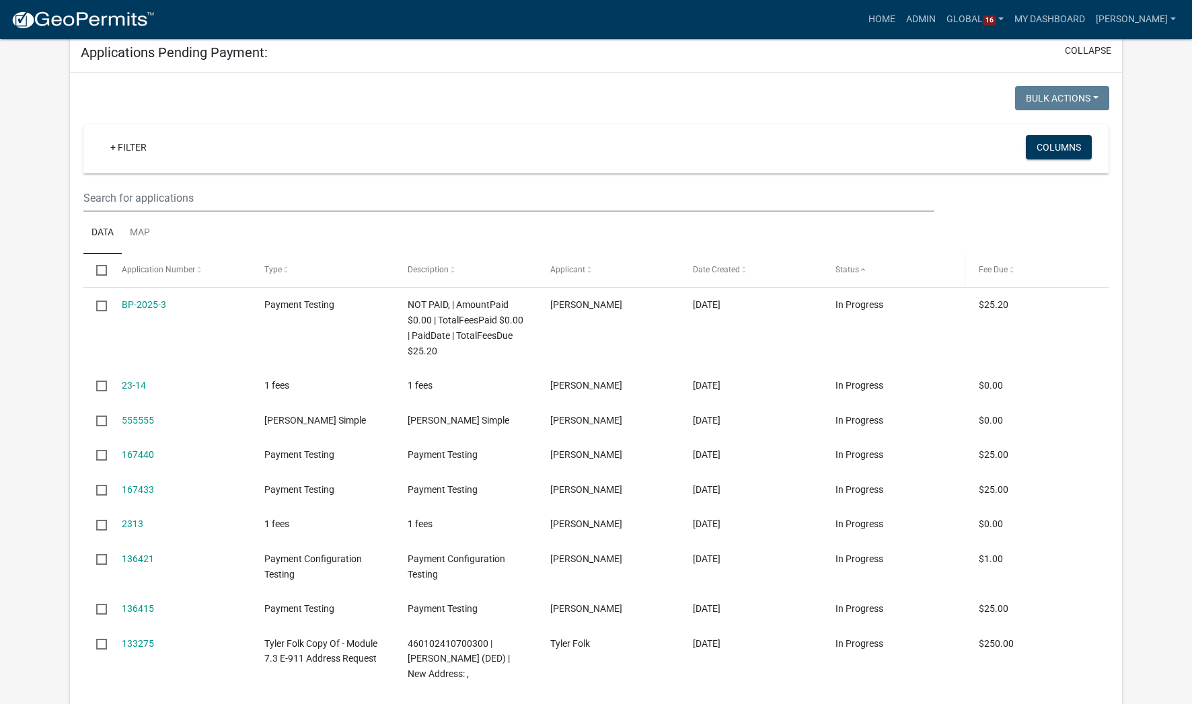
click at [865, 270] on span at bounding box center [863, 270] width 8 height 9
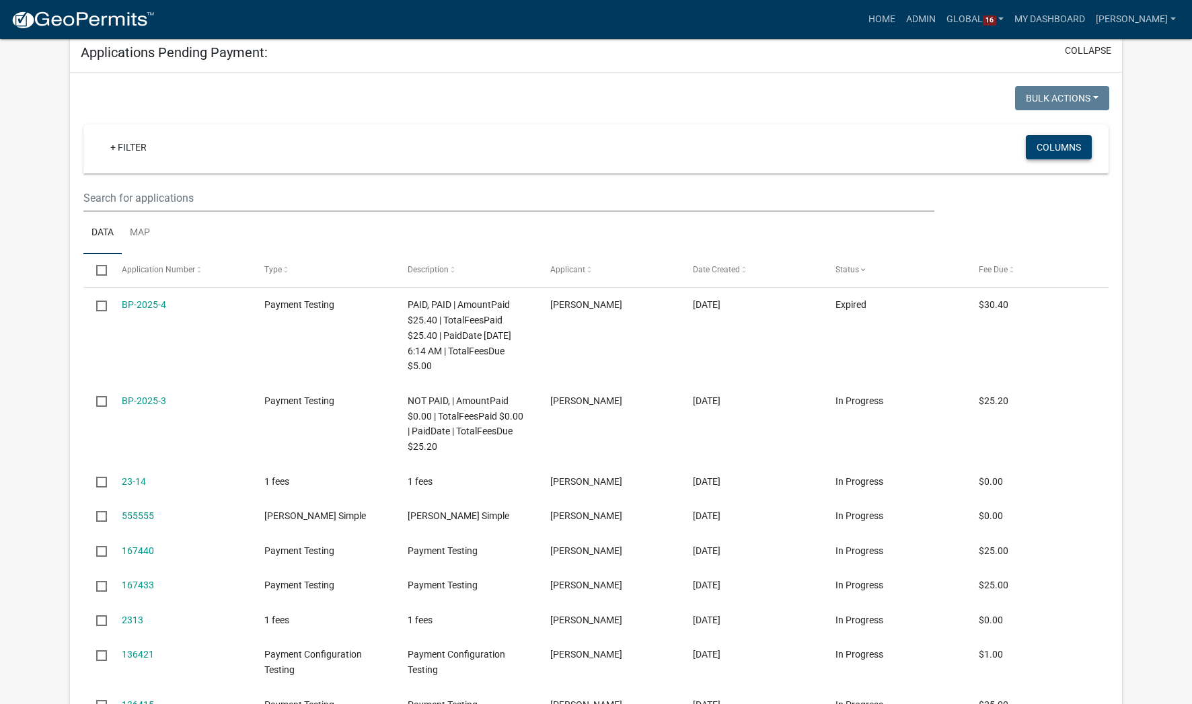
click at [1044, 139] on button "Columns" at bounding box center [1059, 147] width 66 height 24
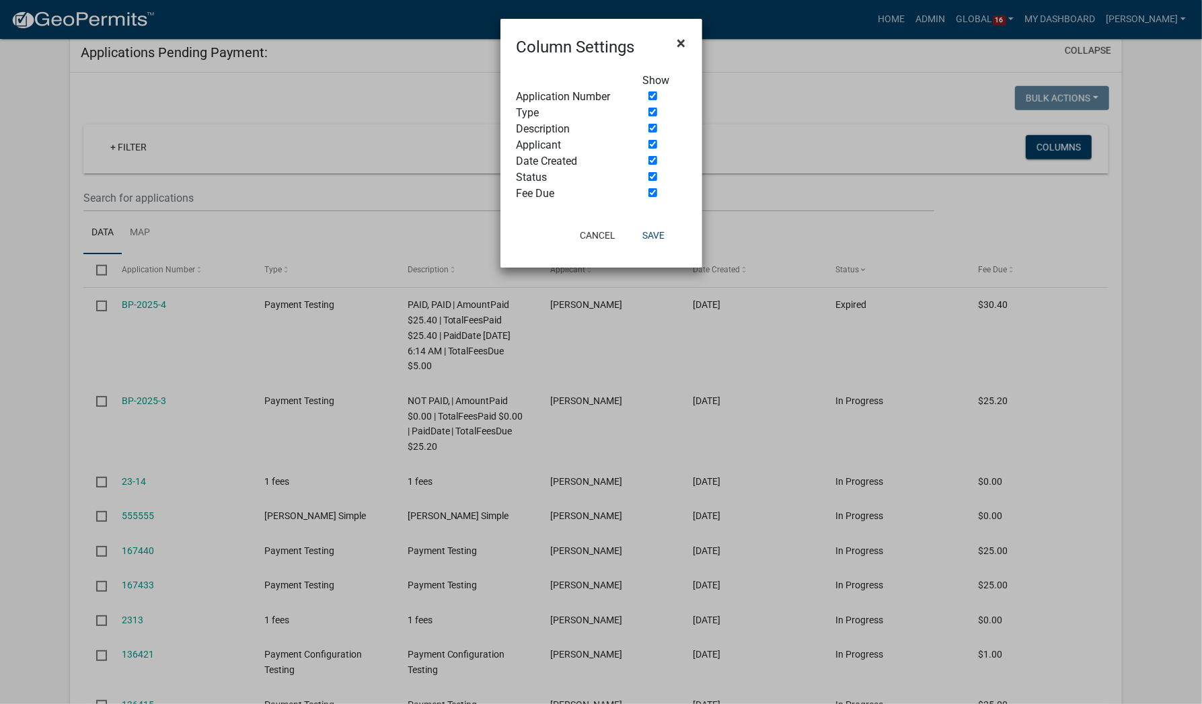
click at [678, 42] on span "×" at bounding box center [681, 43] width 9 height 19
